Goal: Transaction & Acquisition: Purchase product/service

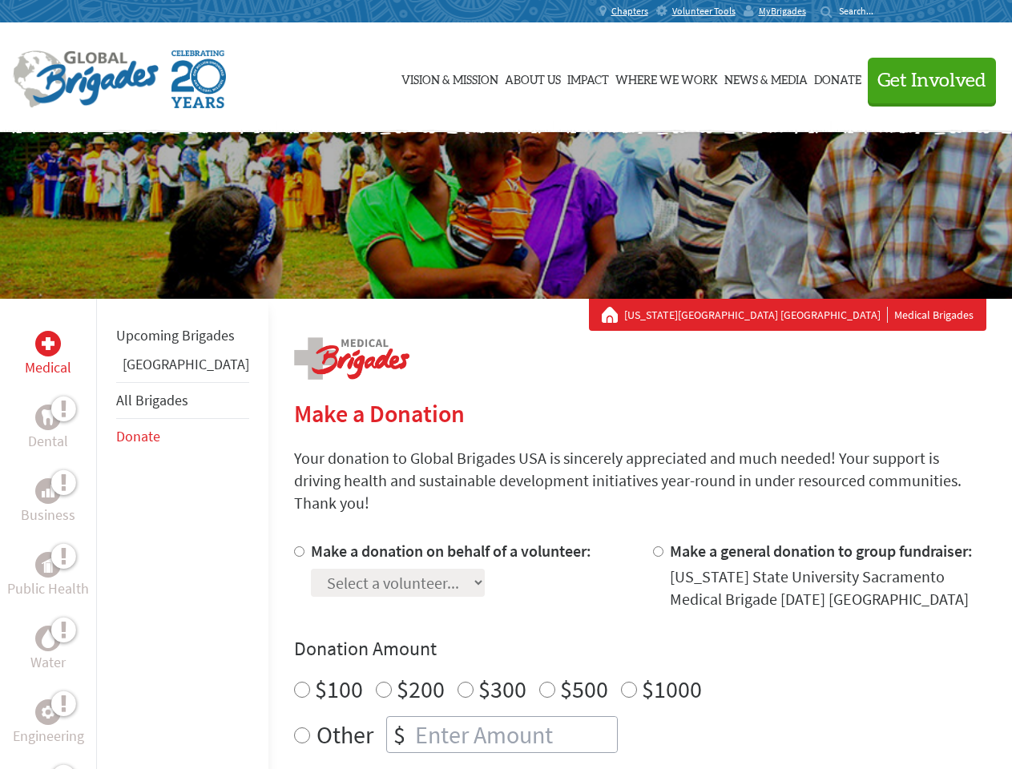
click at [884, 11] on div "Search for:" at bounding box center [852, 11] width 64 height 13
click at [924, 80] on span "Get Involved" at bounding box center [931, 80] width 109 height 19
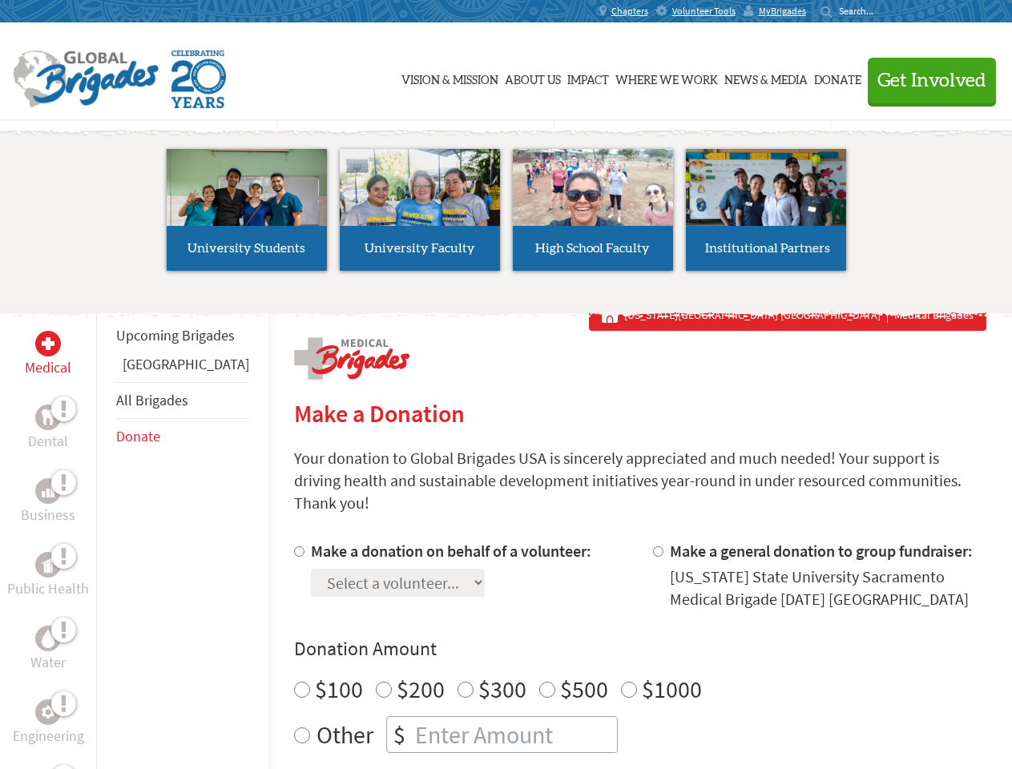
click at [506, 215] on li "High School Faculty" at bounding box center [592, 209] width 173 height 147
click at [106, 533] on div "Upcoming Brigades Greece All Brigades Donate" at bounding box center [182, 683] width 172 height 769
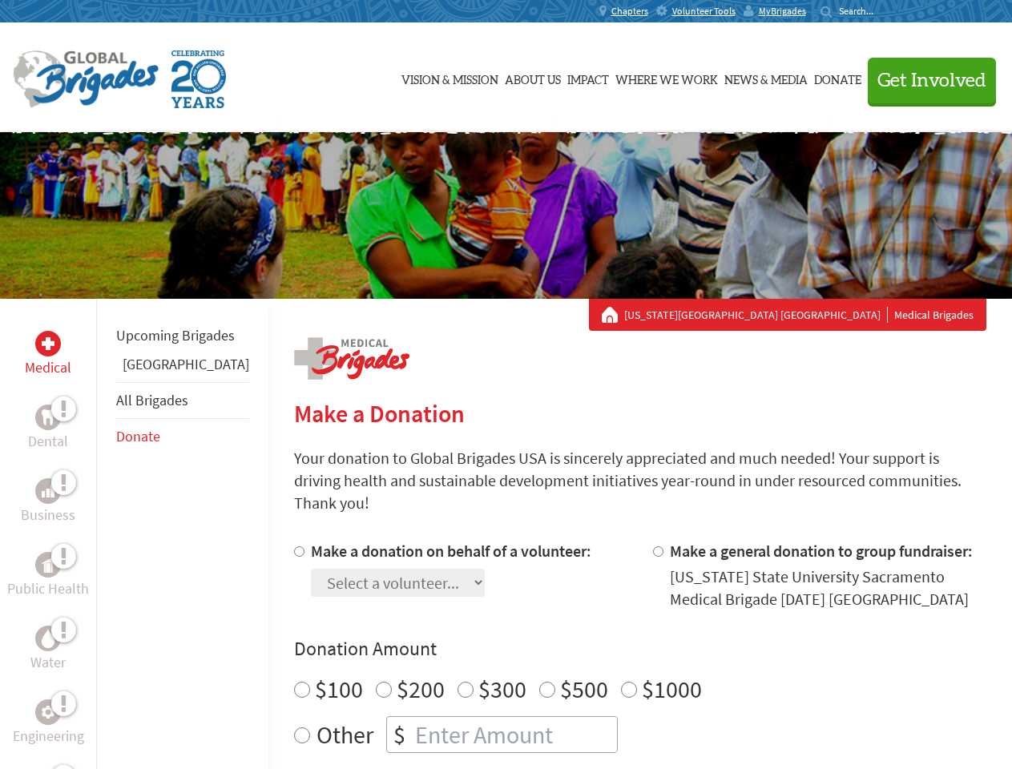
click at [612, 643] on div "Donation Amount $100 $200 $300 $500 $1000 Other $" at bounding box center [640, 694] width 692 height 117
click at [294, 546] on input "Make a donation on behalf of a volunteer:" at bounding box center [299, 551] width 10 height 10
radio input "true"
click at [653, 546] on input "Make a general donation to group fundraiser:" at bounding box center [658, 551] width 10 height 10
radio input "true"
